Goal: Information Seeking & Learning: Find specific fact

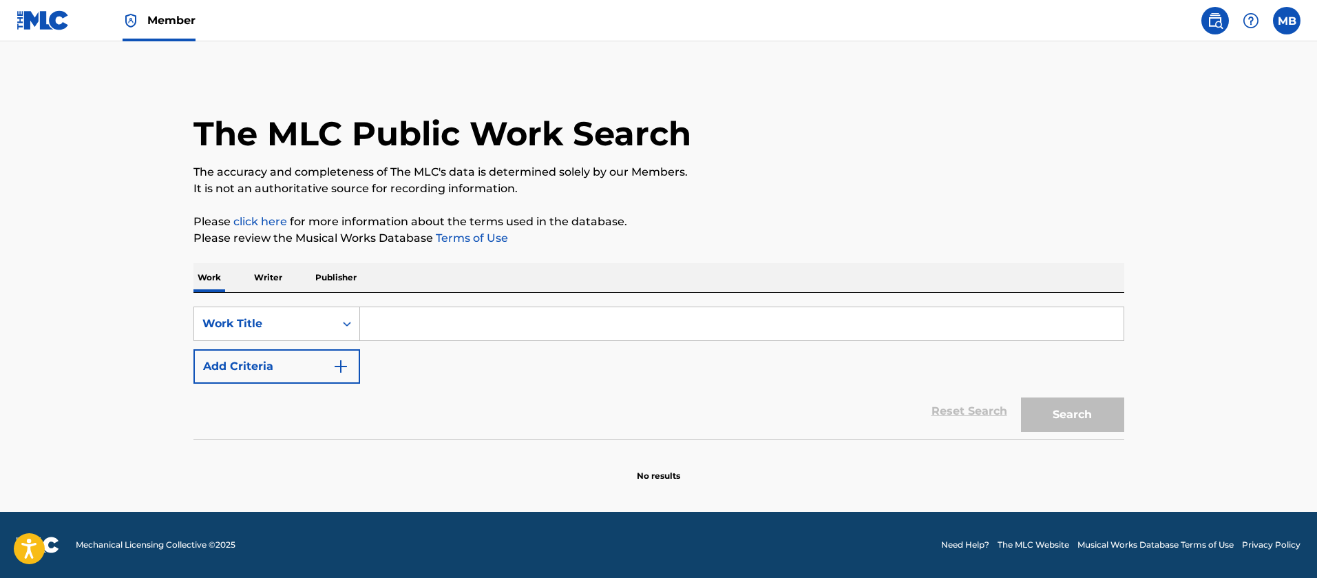
click at [437, 322] on input "Search Form" at bounding box center [742, 323] width 764 height 33
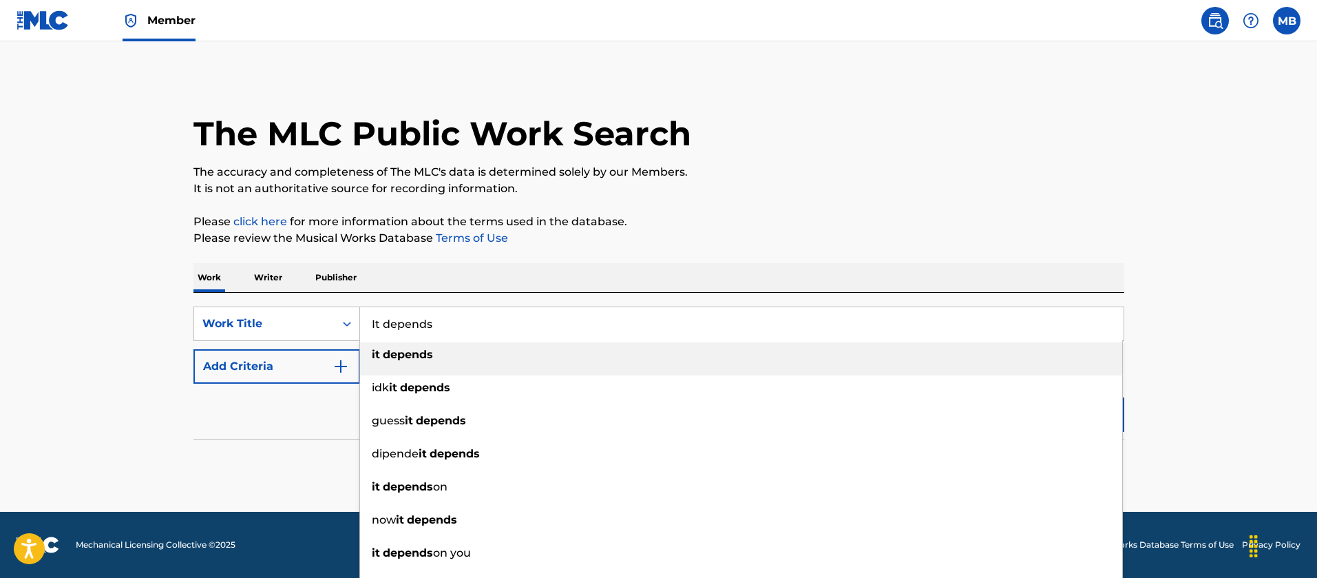
type input "It depends"
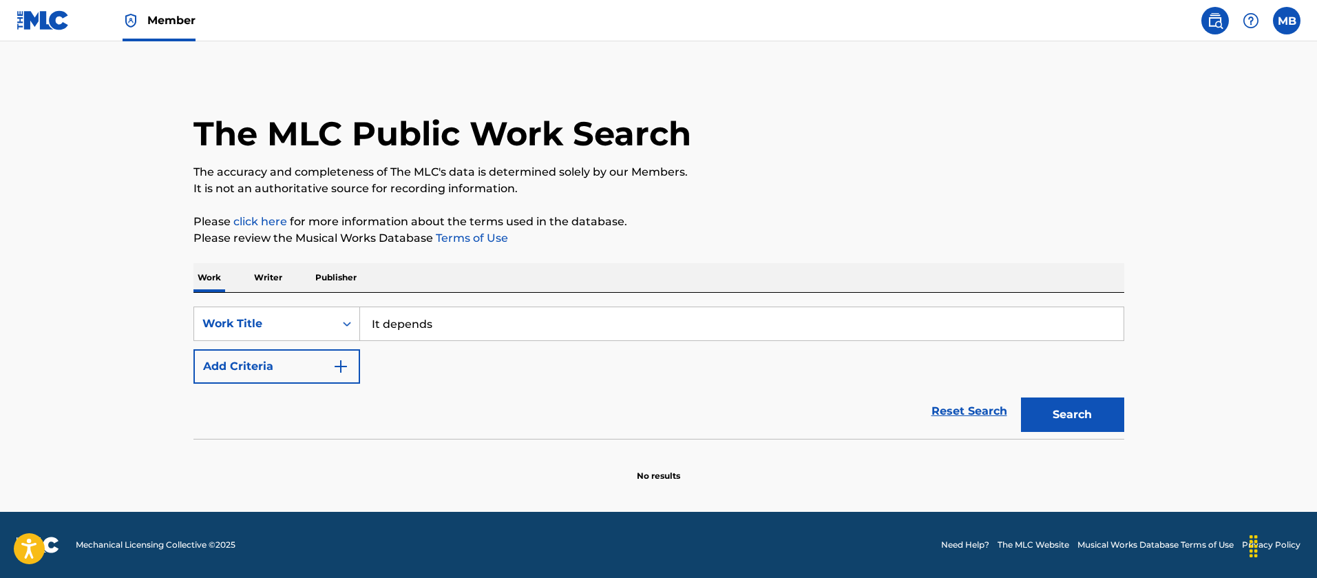
click at [284, 369] on button "Add Criteria" at bounding box center [276, 366] width 167 height 34
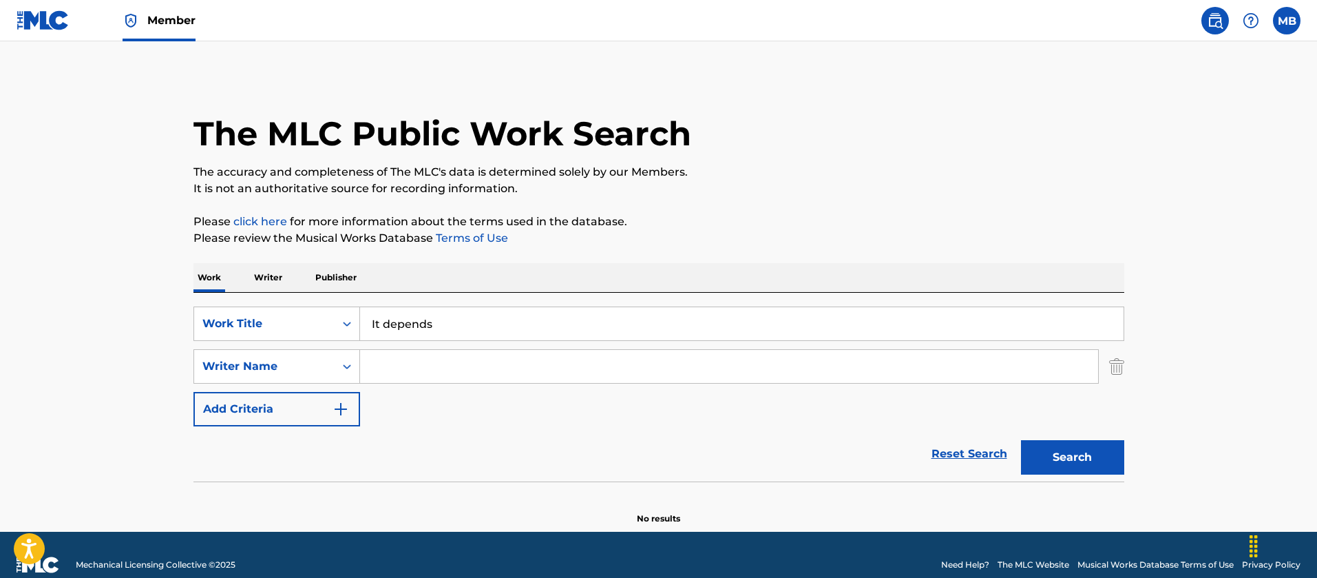
click at [497, 366] on input "Search Form" at bounding box center [729, 366] width 738 height 33
click at [1021, 440] on button "Search" at bounding box center [1072, 457] width 103 height 34
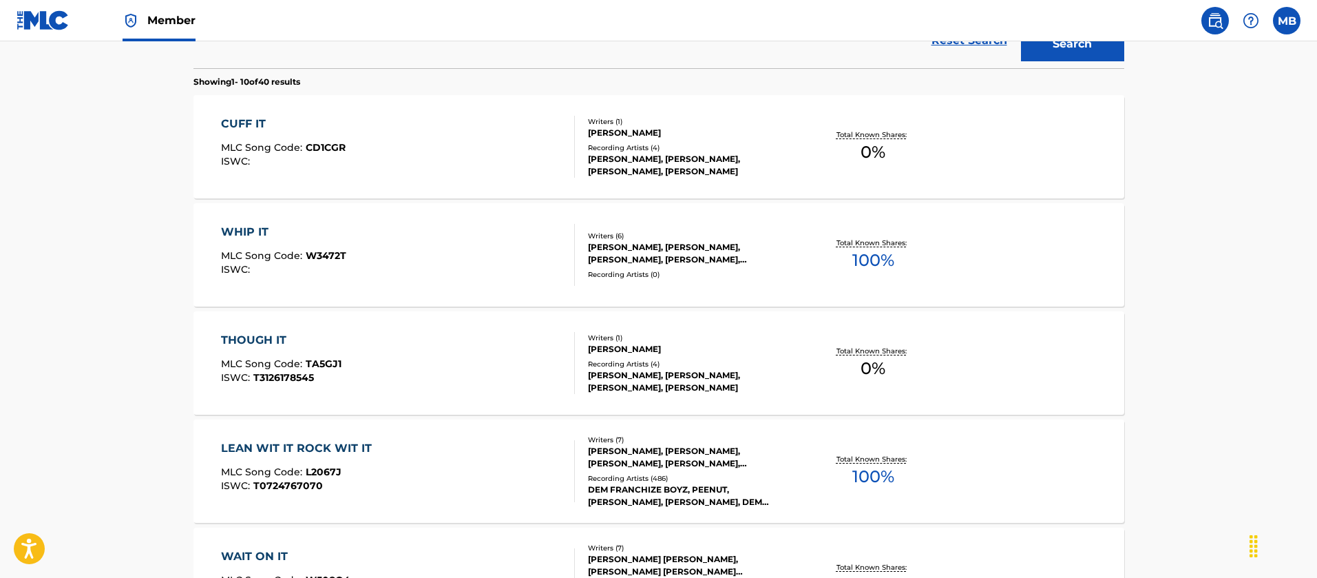
scroll to position [207, 0]
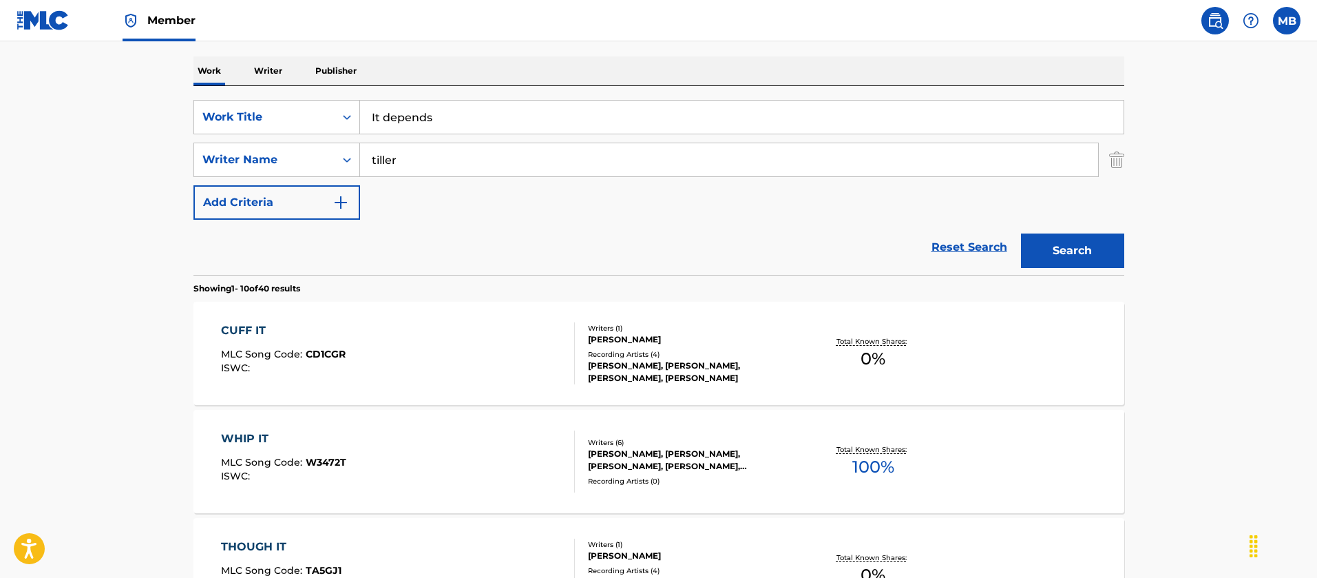
drag, startPoint x: 432, startPoint y: 144, endPoint x: 0, endPoint y: 119, distance: 432.4
type input "[PERSON_NAME]"
click at [1021, 233] on button "Search" at bounding box center [1072, 250] width 103 height 34
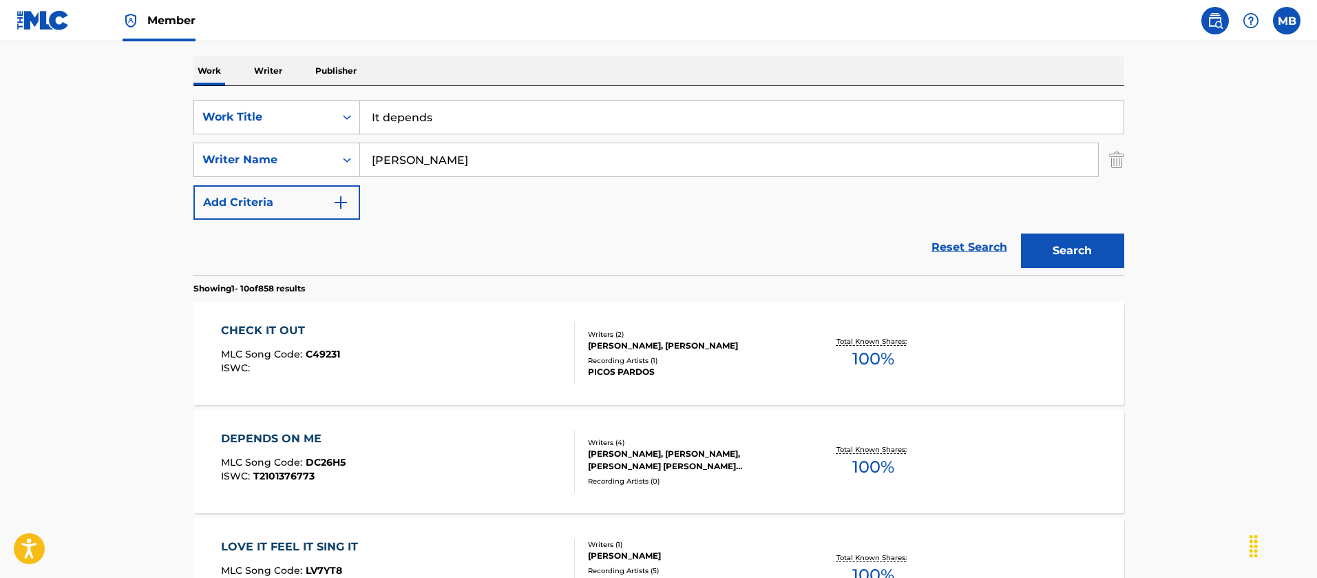
drag, startPoint x: 470, startPoint y: 120, endPoint x: 129, endPoint y: 118, distance: 340.9
type input "milk of the [PERSON_NAME]"
click at [1021, 233] on button "Search" at bounding box center [1072, 250] width 103 height 34
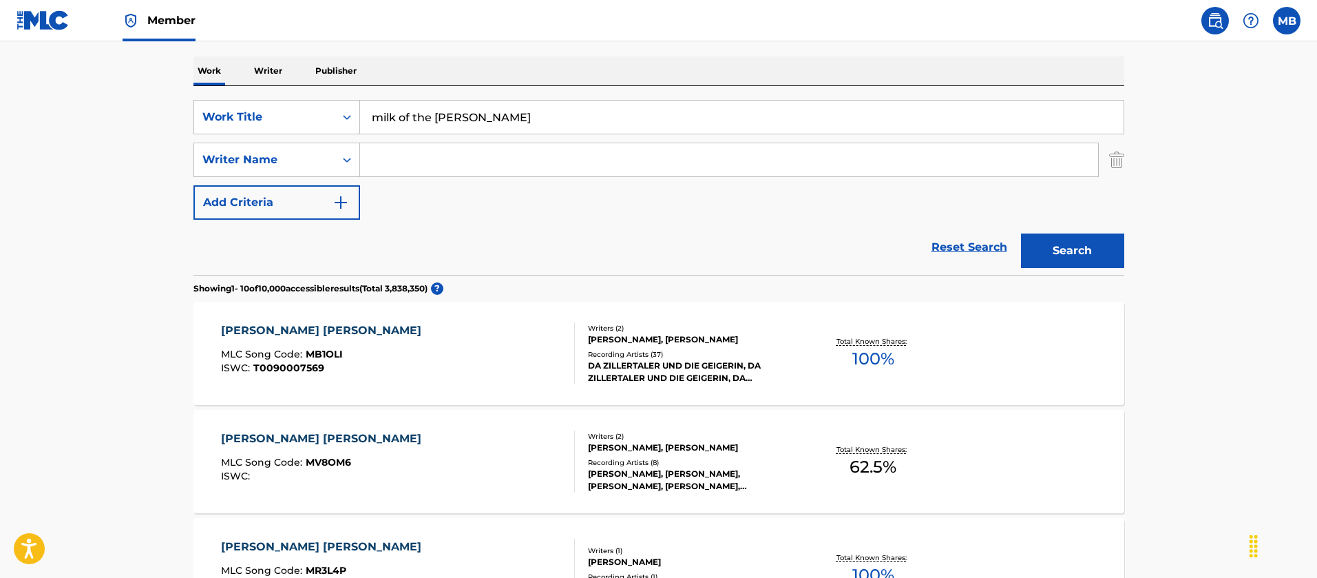
drag, startPoint x: 545, startPoint y: 122, endPoint x: 59, endPoint y: 89, distance: 486.6
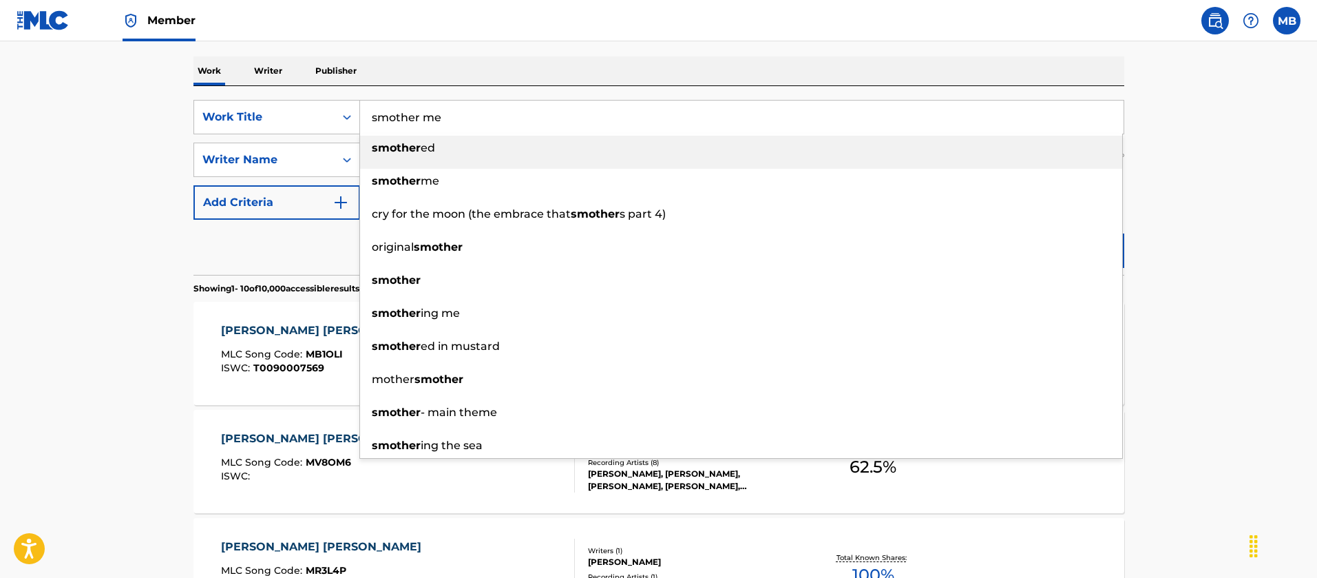
type input "smother me"
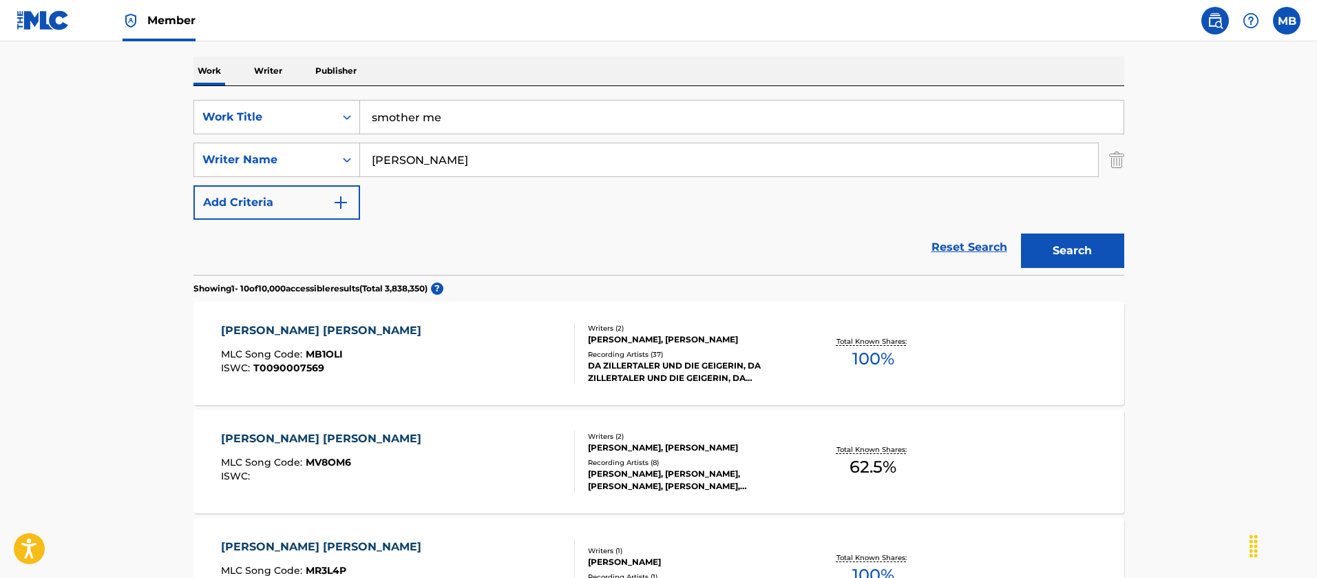
type input "[PERSON_NAME]"
click at [1021, 233] on button "Search" at bounding box center [1072, 250] width 103 height 34
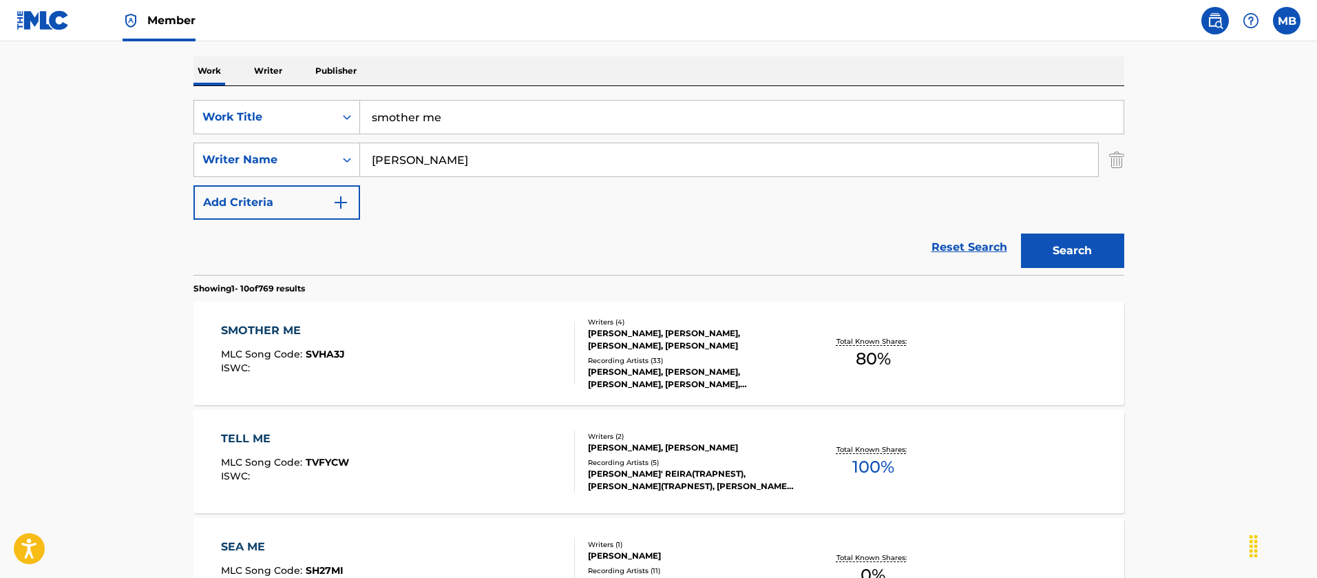
click at [452, 376] on div "SMOTHER ME MLC Song Code : SVHA3J ISWC :" at bounding box center [398, 353] width 354 height 62
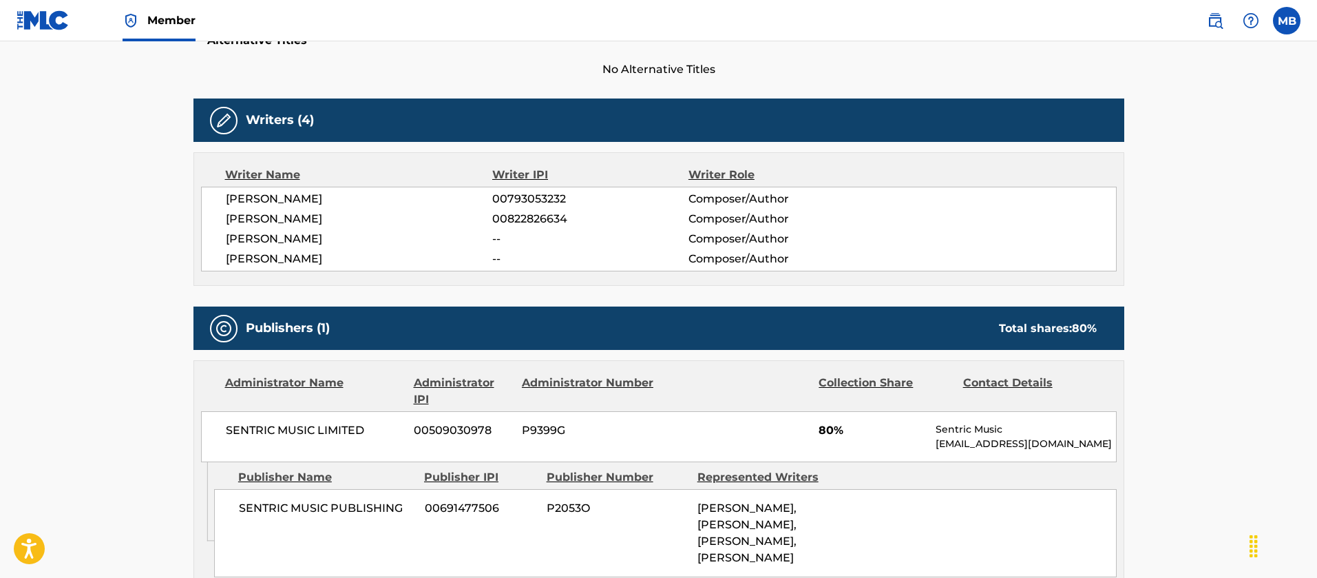
scroll to position [413, 0]
